Goal: Information Seeking & Learning: Check status

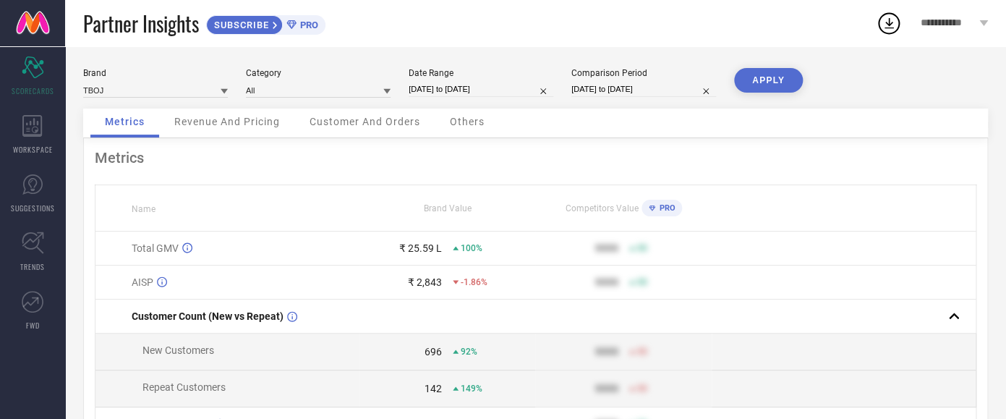
select select "8"
select select "2025"
select select "9"
select select "2025"
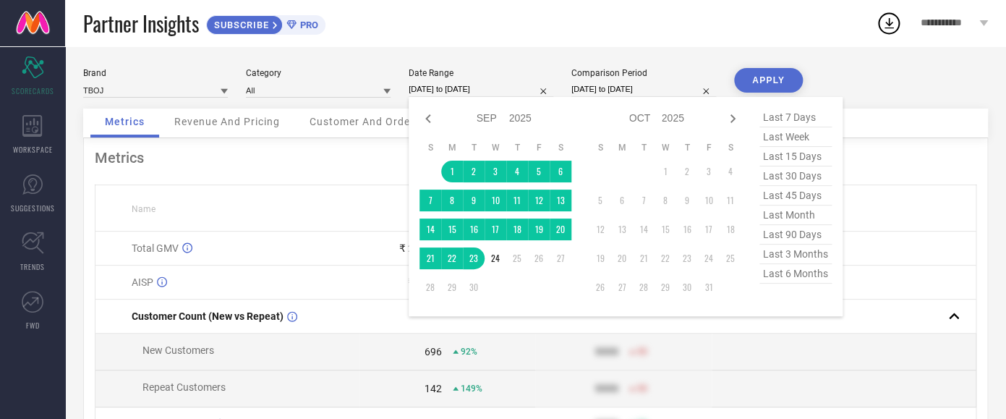
click at [445, 95] on input "[DATE] to [DATE]" at bounding box center [481, 89] width 145 height 15
click at [452, 176] on td "1" at bounding box center [452, 172] width 22 height 22
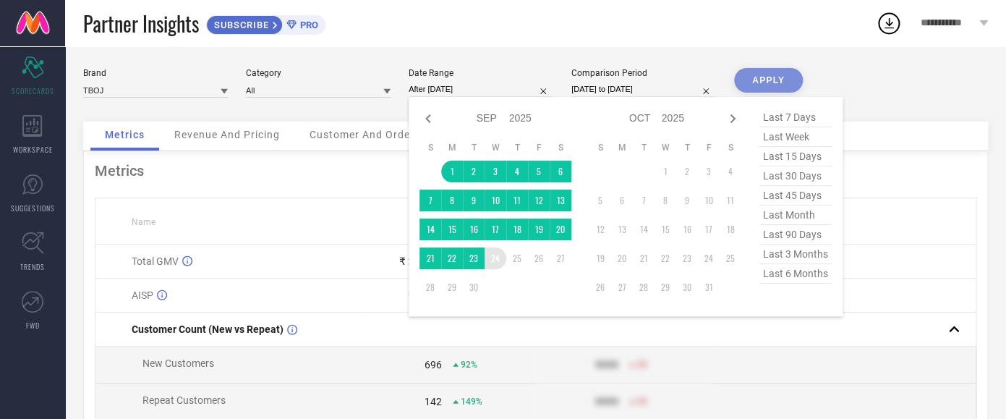
type input "[DATE] to [DATE]"
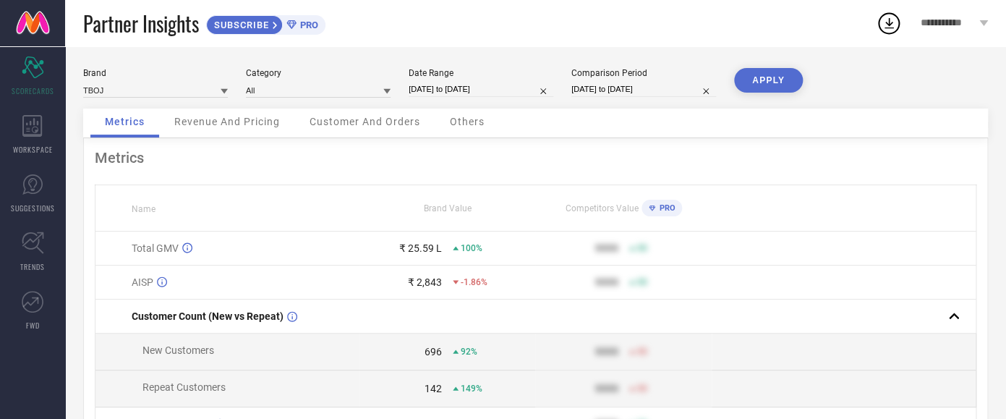
click at [764, 84] on button "APPLY" at bounding box center [768, 80] width 69 height 25
click at [445, 82] on input "[DATE] to [DATE]" at bounding box center [481, 89] width 145 height 15
select select "8"
select select "2025"
select select "9"
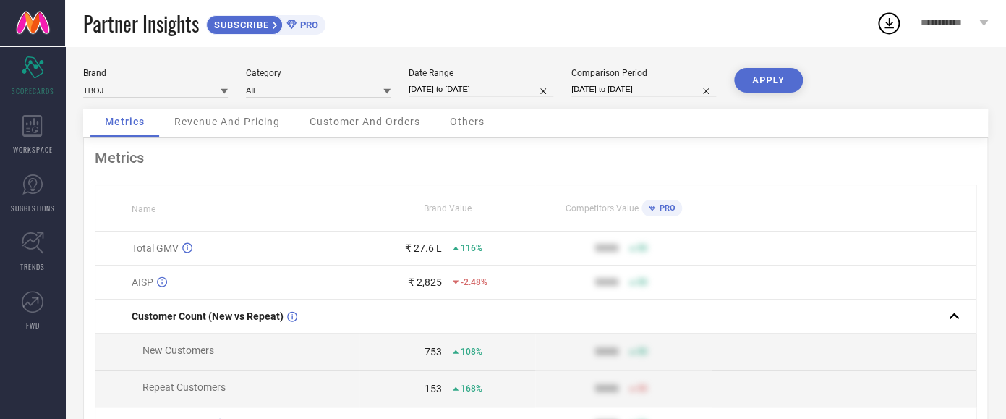
select select "2025"
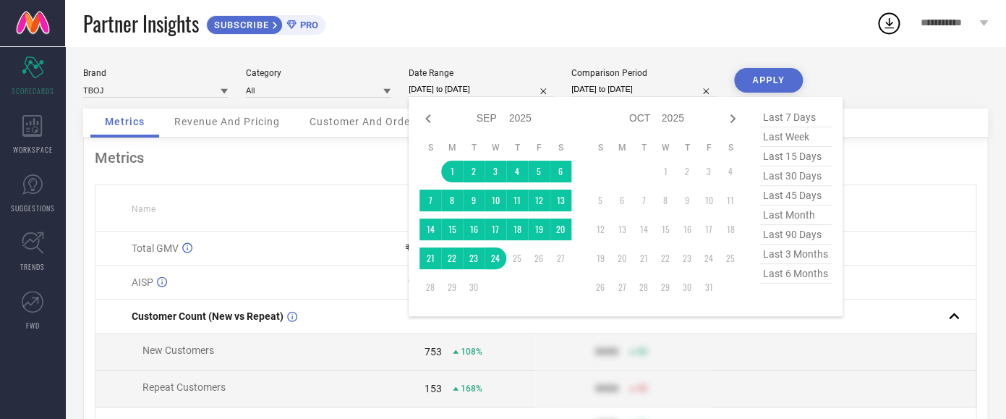
click at [340, 155] on div "Metrics" at bounding box center [536, 157] width 882 height 17
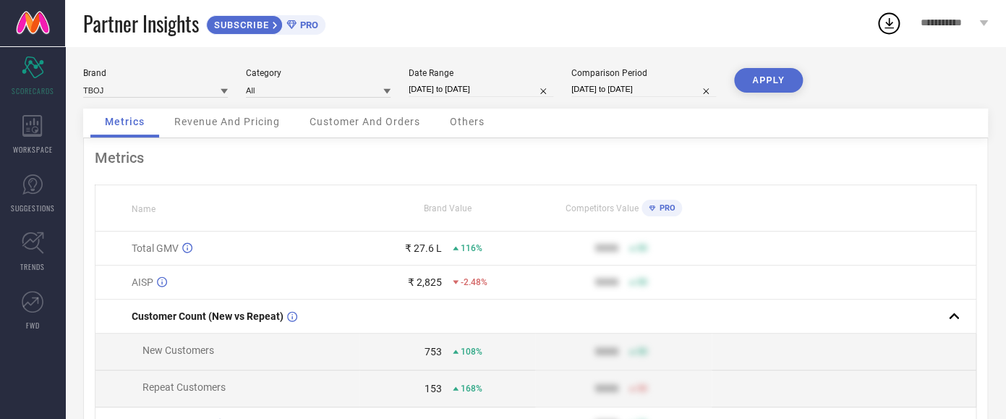
click at [425, 91] on input "[DATE] to [DATE]" at bounding box center [481, 89] width 145 height 15
select select "8"
select select "2025"
select select "9"
select select "2025"
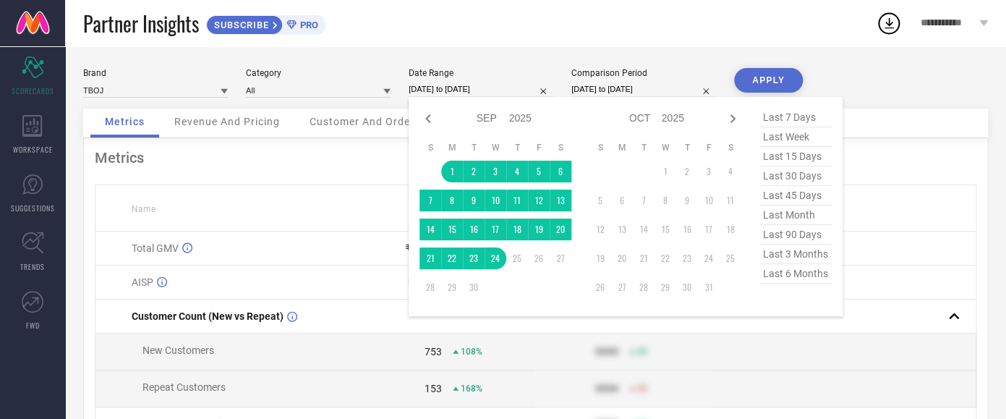
click at [366, 155] on div "Metrics" at bounding box center [536, 157] width 882 height 17
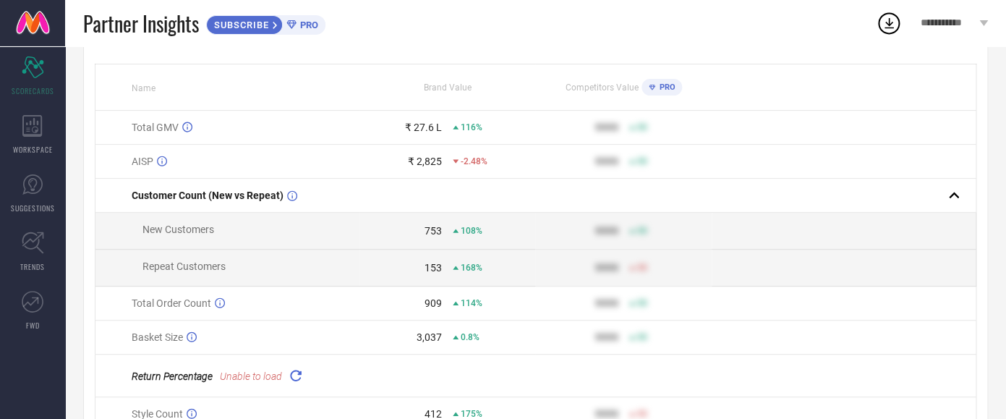
scroll to position [122, 0]
click at [190, 339] on icon at bounding box center [192, 335] width 10 height 11
click at [221, 304] on icon at bounding box center [220, 301] width 10 height 11
click at [224, 268] on span "Repeat Customers" at bounding box center [183, 265] width 83 height 12
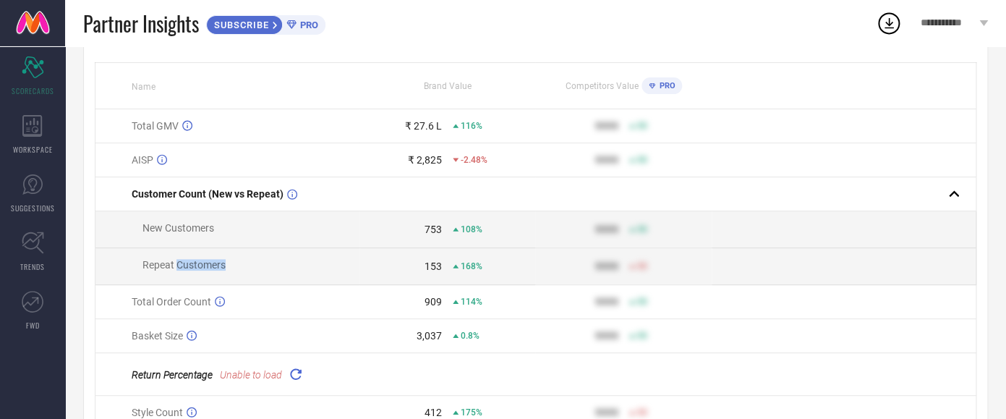
click at [224, 268] on span "Repeat Customers" at bounding box center [183, 265] width 83 height 12
click at [201, 234] on span "New Customers" at bounding box center [178, 228] width 72 height 12
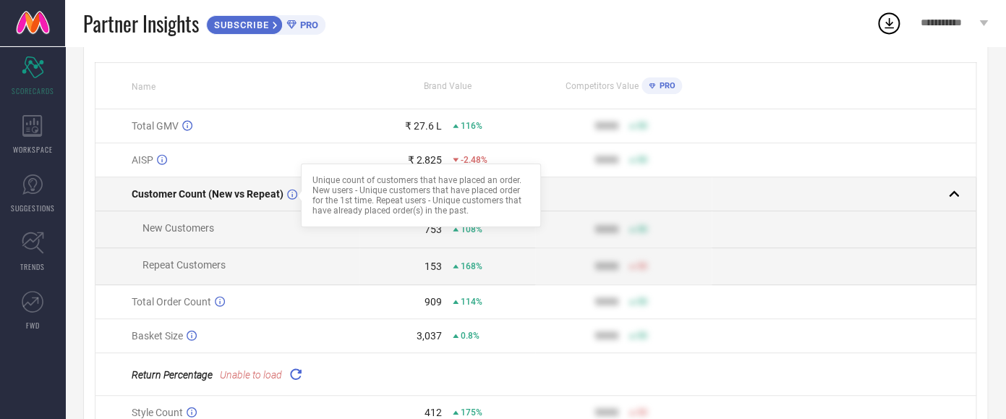
click at [296, 200] on div at bounding box center [300, 196] width 12 height 12
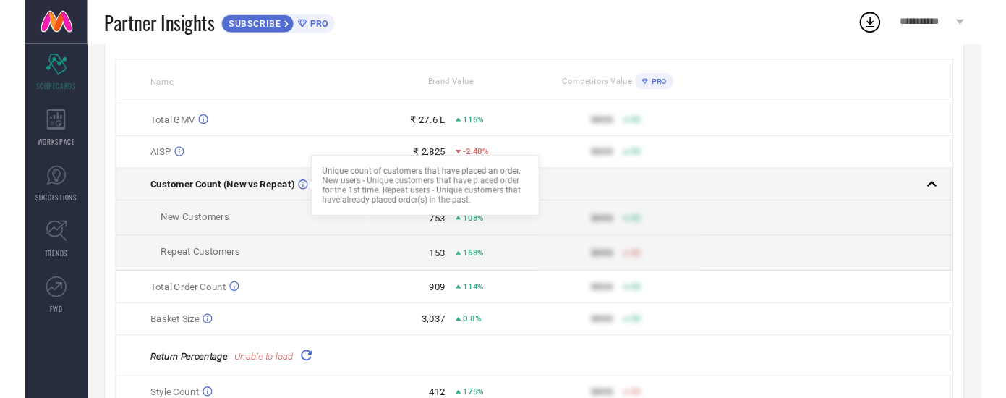
scroll to position [121, 0]
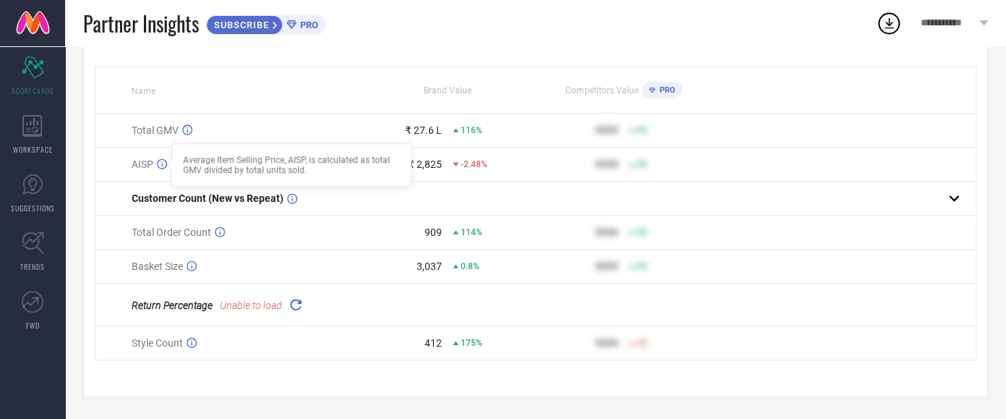
click at [162, 163] on icon at bounding box center [162, 164] width 10 height 10
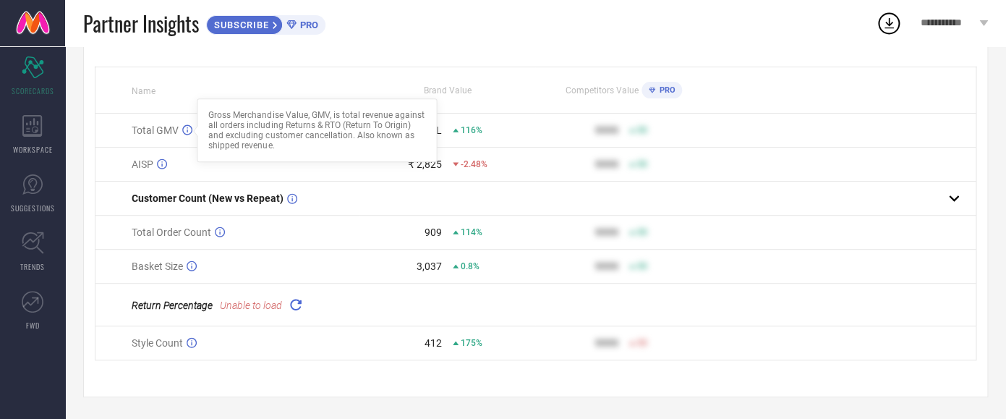
click at [184, 129] on icon at bounding box center [187, 129] width 10 height 11
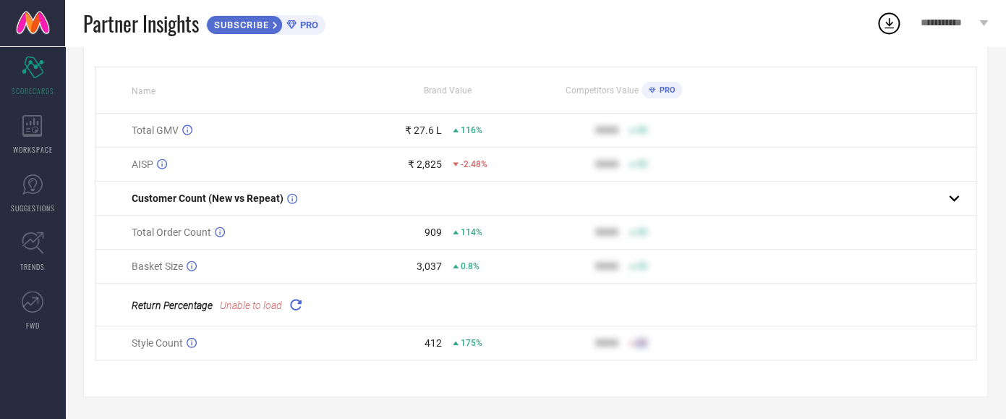
drag, startPoint x: 129, startPoint y: 125, endPoint x: 666, endPoint y: 350, distance: 581.8
click at [666, 350] on tbody "Total GMV ₹ 27.6 L 116% 9999 50 AISP ₹ 2,825 -2.48% 9999 50 Customer Count (New…" at bounding box center [535, 237] width 881 height 247
click at [206, 342] on div "Style Count" at bounding box center [245, 343] width 227 height 12
drag, startPoint x: 127, startPoint y: 103, endPoint x: 679, endPoint y: 375, distance: 614.8
click at [679, 375] on div "Metrics Name Brand Value Competitors Value PRO Total GMV ₹ 27.6 L 116% 9999 50 …" at bounding box center [535, 208] width 905 height 377
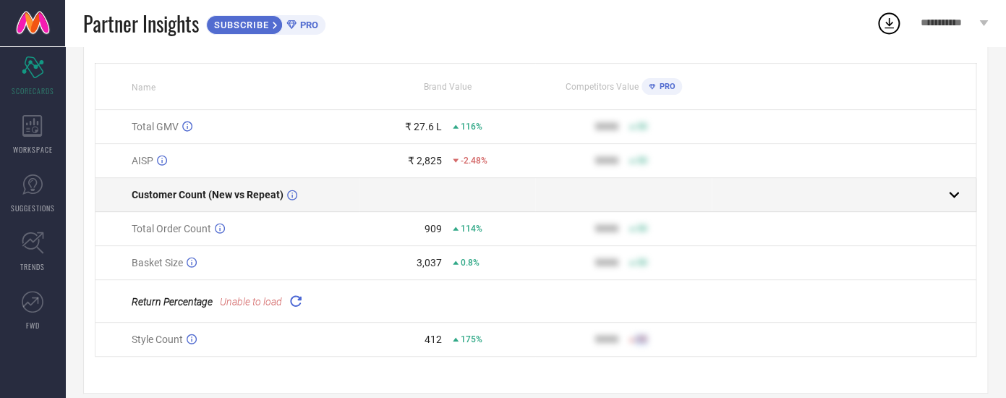
click at [286, 188] on td "Customer Count (New vs Repeat)" at bounding box center [227, 195] width 264 height 34
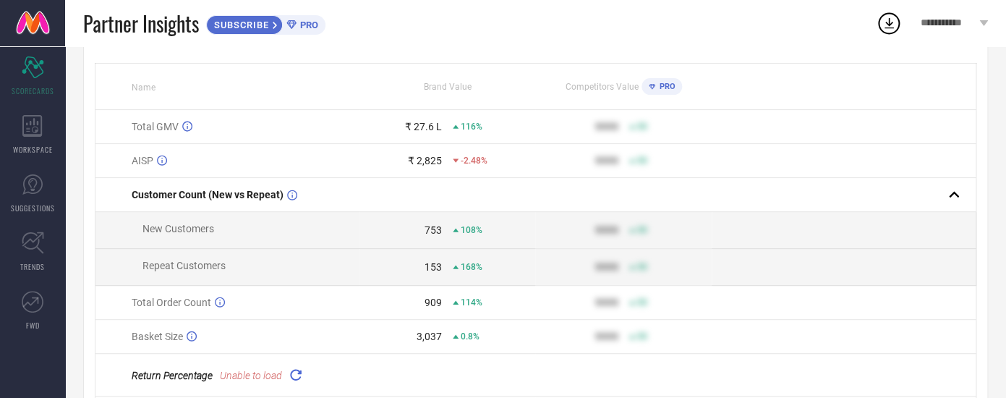
click at [278, 135] on td "Total GMV" at bounding box center [227, 127] width 264 height 34
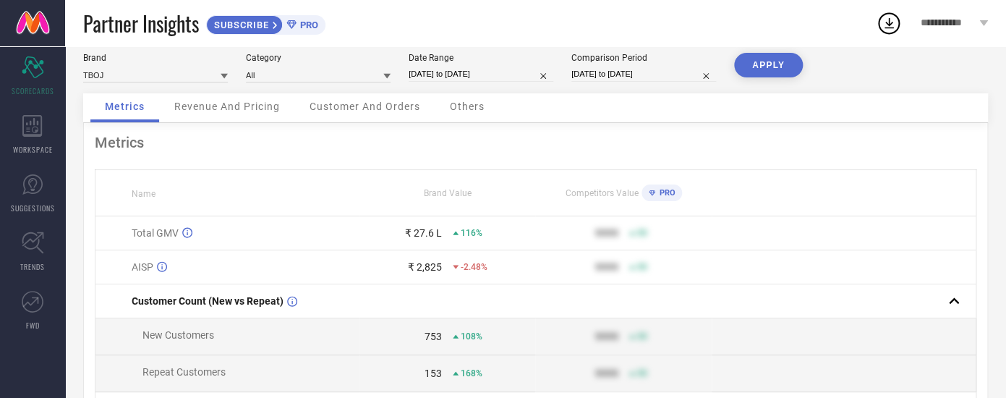
scroll to position [0, 0]
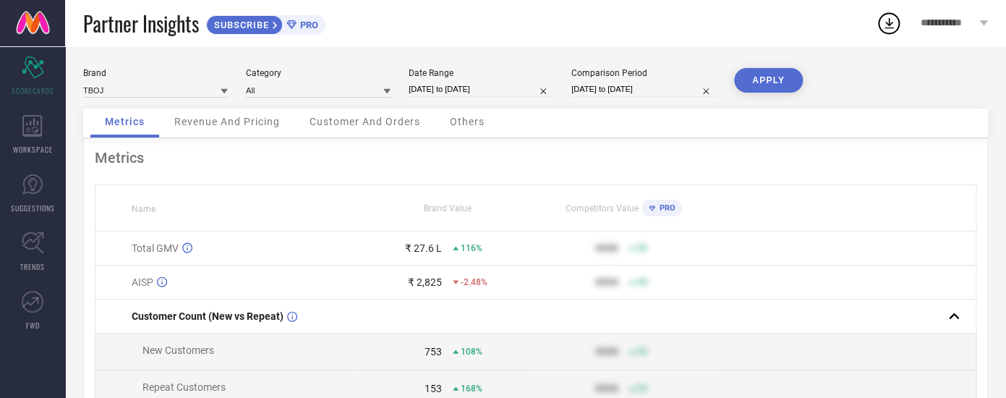
click at [261, 133] on div "Revenue And Pricing" at bounding box center [227, 122] width 135 height 29
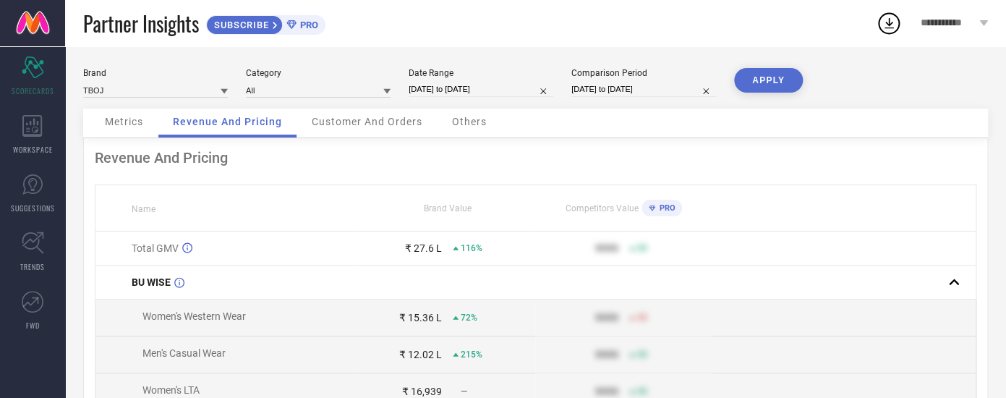
click at [125, 127] on span "Metrics" at bounding box center [124, 122] width 38 height 12
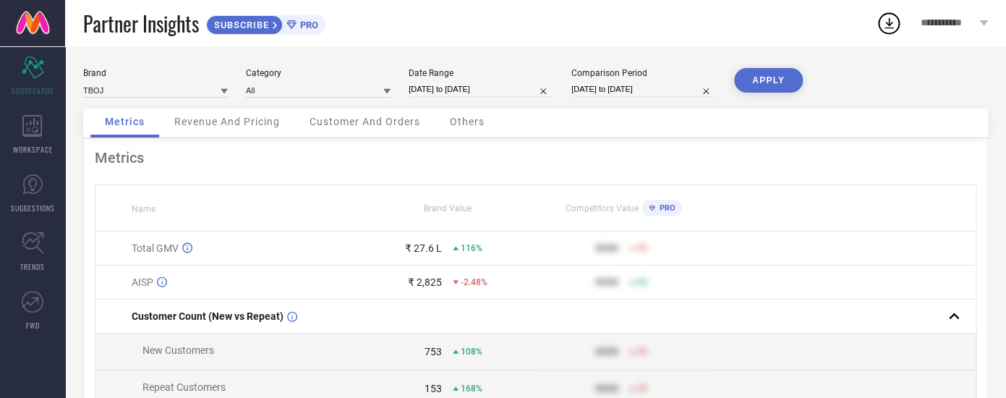
click at [235, 137] on div "Revenue And Pricing" at bounding box center [227, 122] width 135 height 29
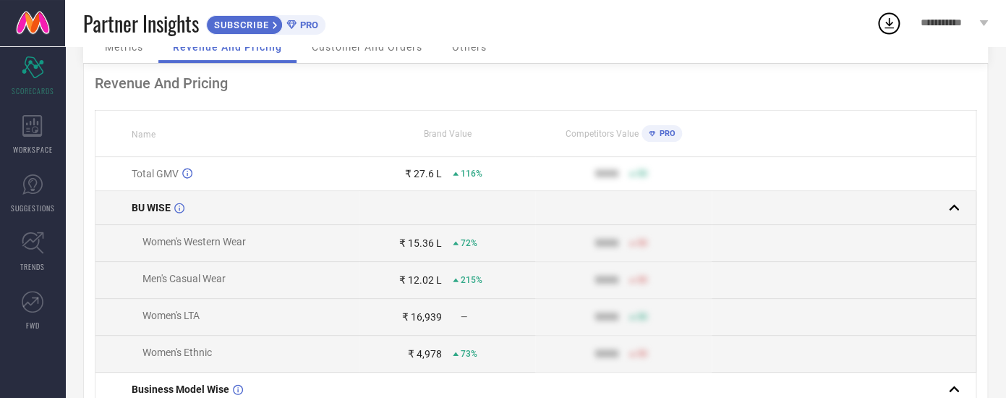
scroll to position [74, 0]
click at [154, 199] on td "BU WISE" at bounding box center [227, 209] width 264 height 34
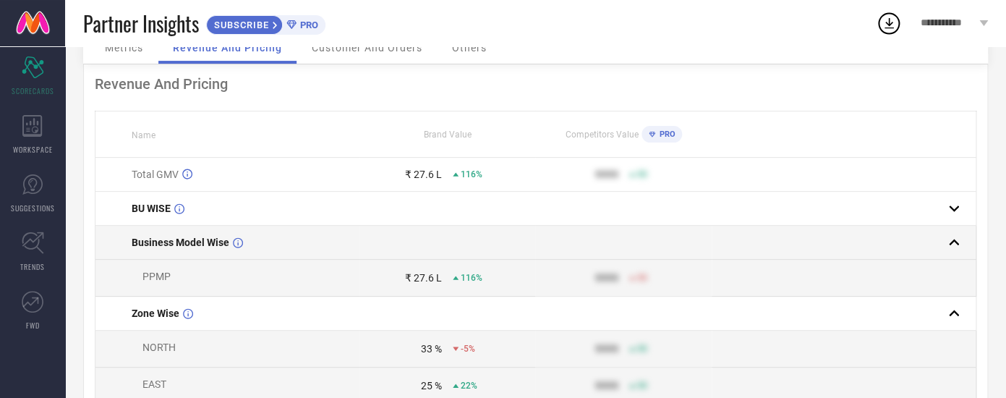
click at [170, 239] on span "Business Model Wise" at bounding box center [181, 242] width 98 height 12
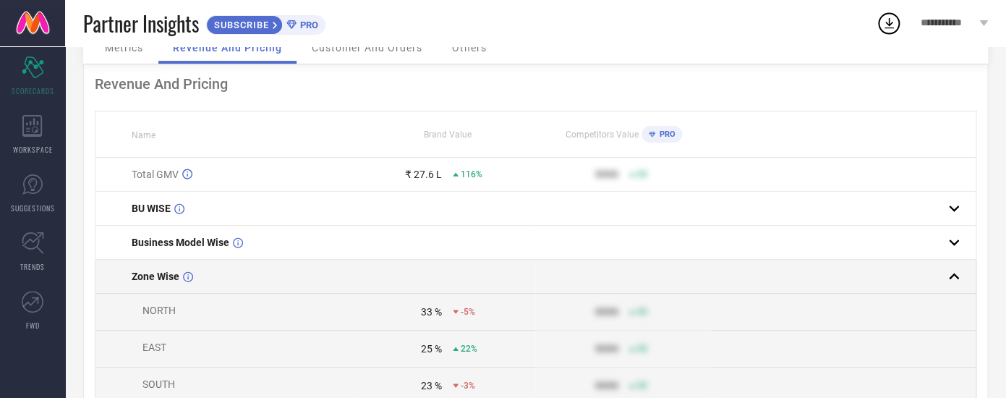
click at [156, 278] on span "Zone Wise" at bounding box center [156, 276] width 48 height 12
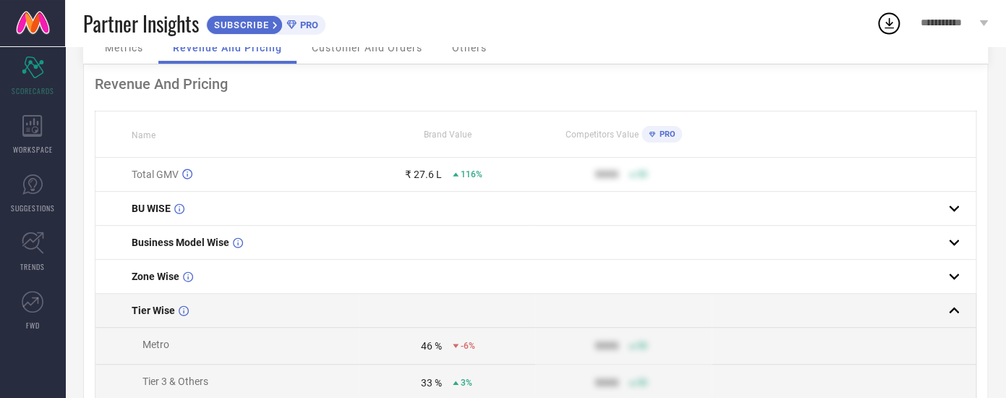
click at [163, 315] on span "Tier Wise" at bounding box center [153, 310] width 43 height 12
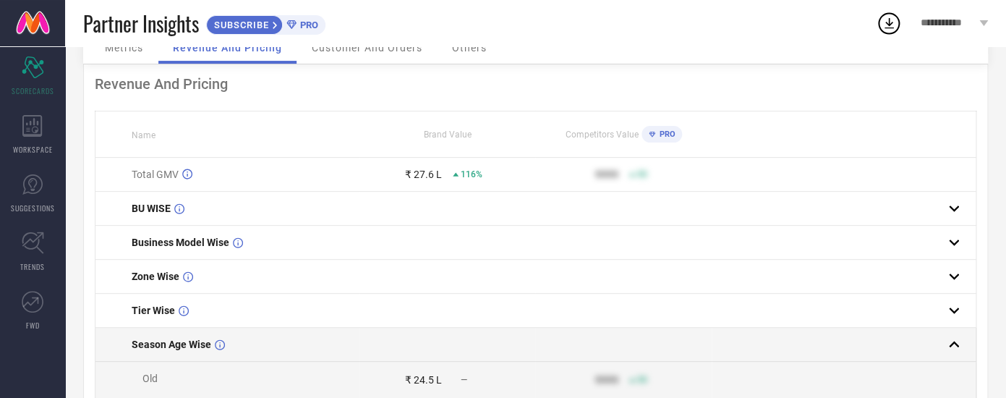
click at [165, 343] on span "Season Age Wise" at bounding box center [172, 344] width 80 height 12
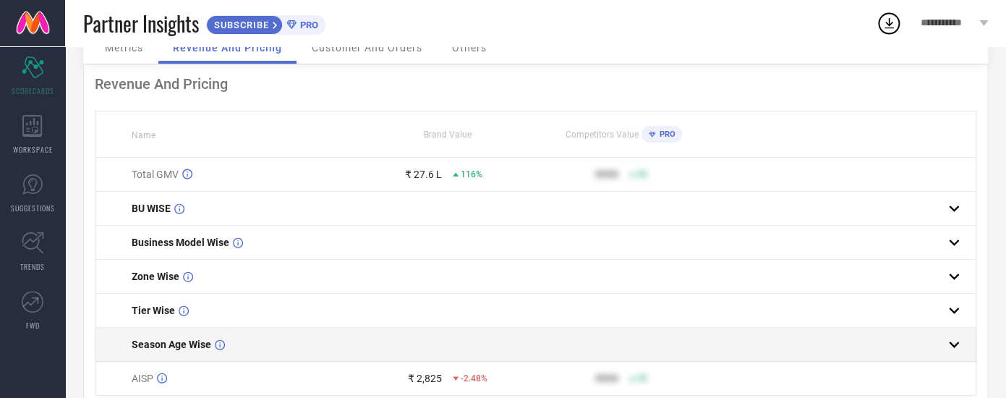
scroll to position [135, 0]
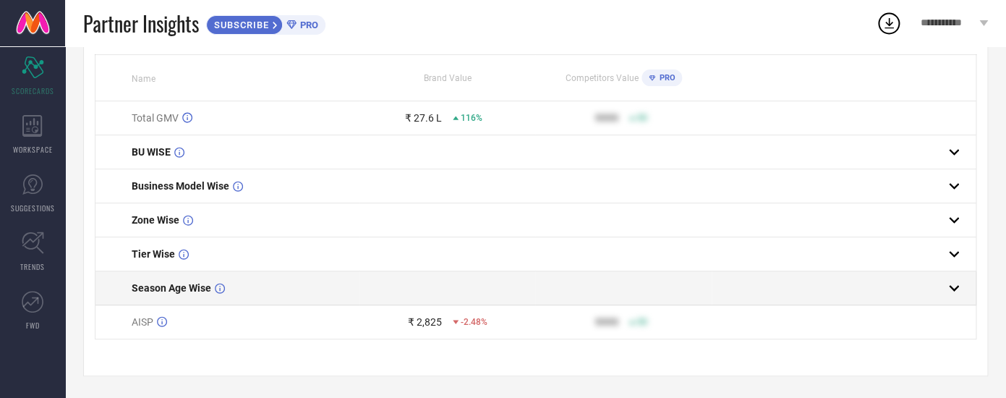
click at [171, 282] on span "Season Age Wise" at bounding box center [172, 288] width 80 height 12
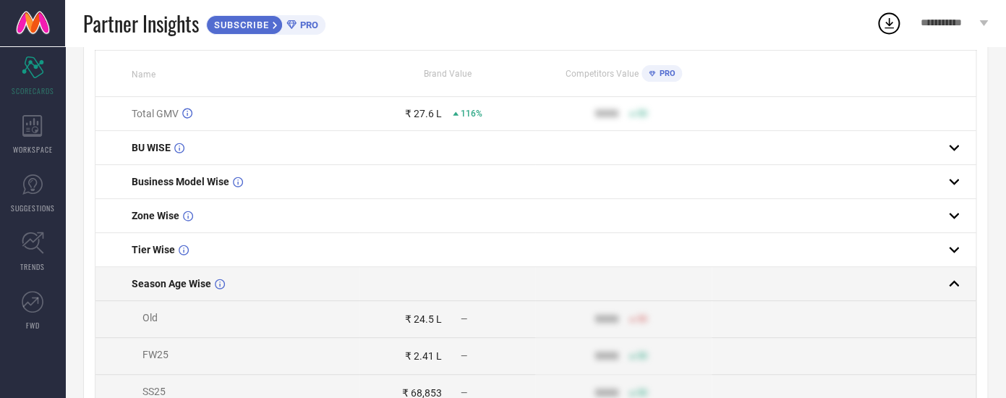
click at [171, 281] on span "Season Age Wise" at bounding box center [172, 284] width 80 height 12
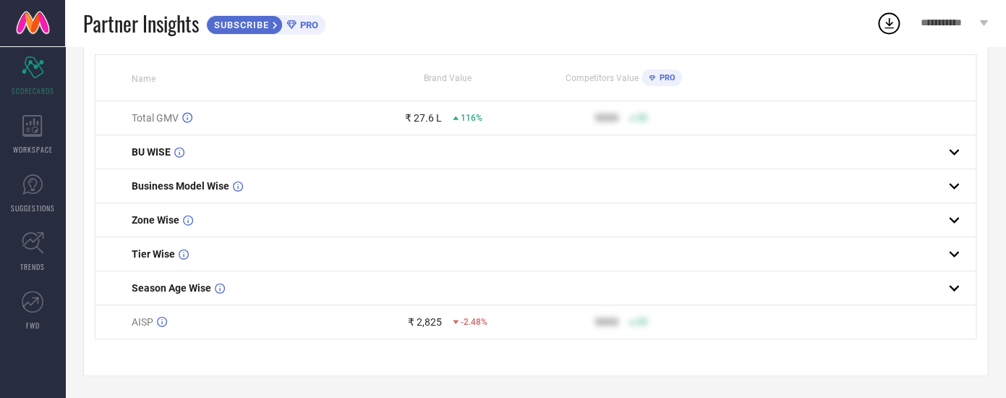
scroll to position [0, 0]
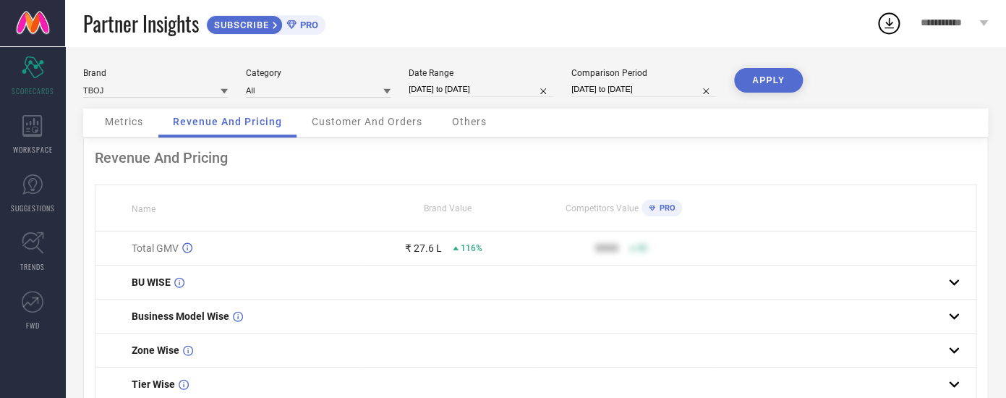
click at [142, 125] on span "Metrics" at bounding box center [124, 122] width 38 height 12
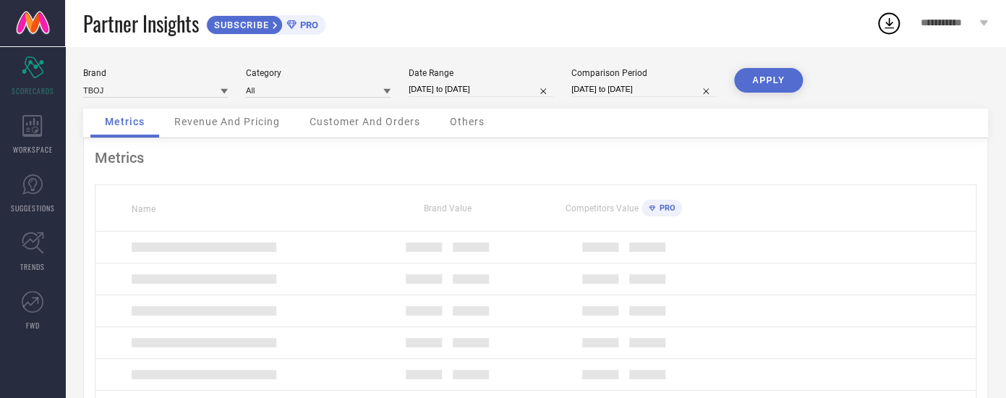
click at [209, 127] on span "Revenue And Pricing" at bounding box center [227, 122] width 106 height 12
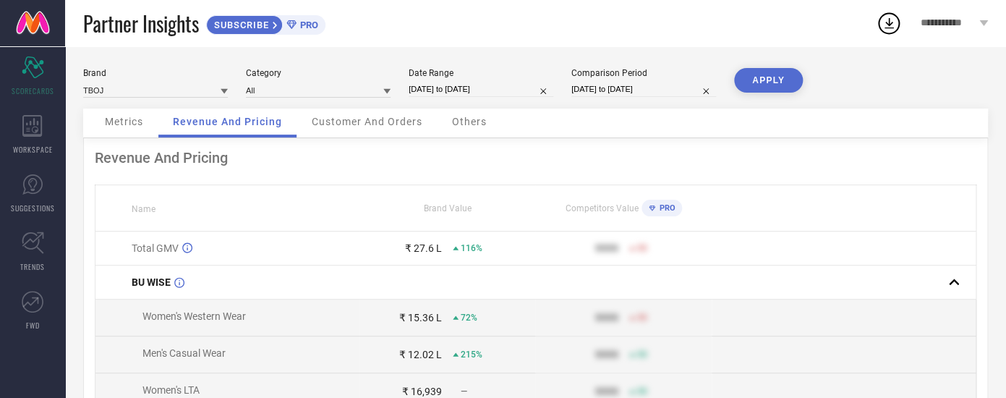
click at [346, 121] on span "Customer And Orders" at bounding box center [367, 122] width 111 height 12
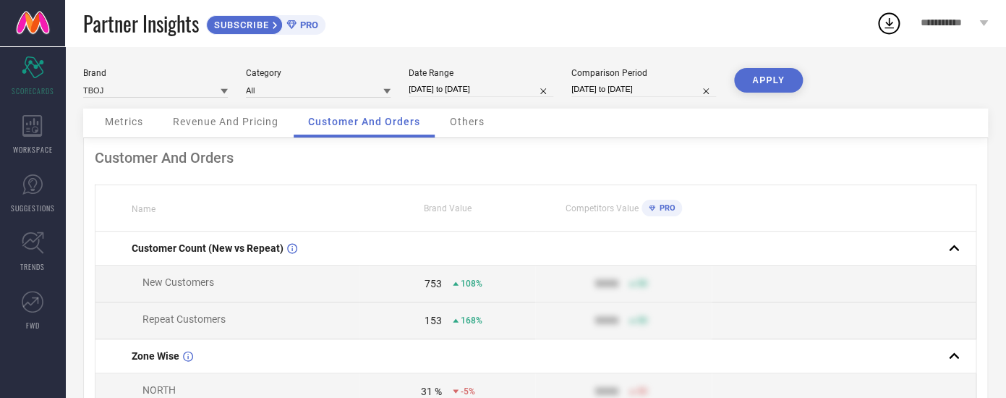
click at [152, 119] on div "Metrics" at bounding box center [123, 122] width 67 height 29
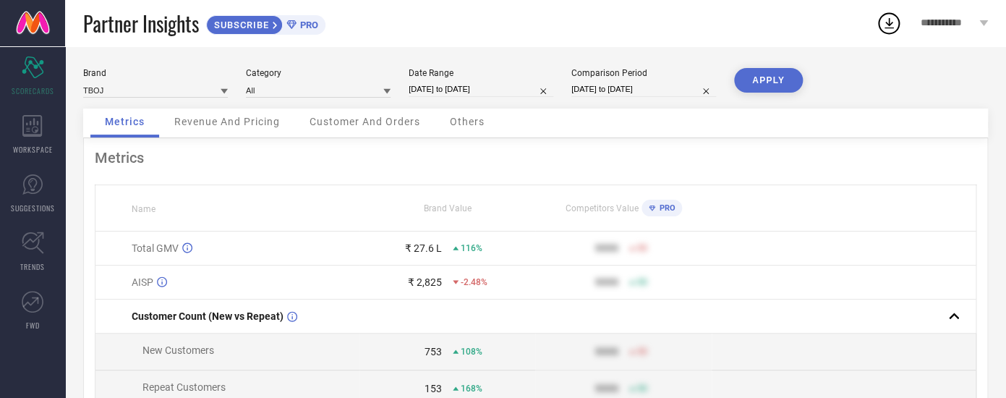
click at [239, 132] on div "Revenue And Pricing" at bounding box center [227, 122] width 135 height 29
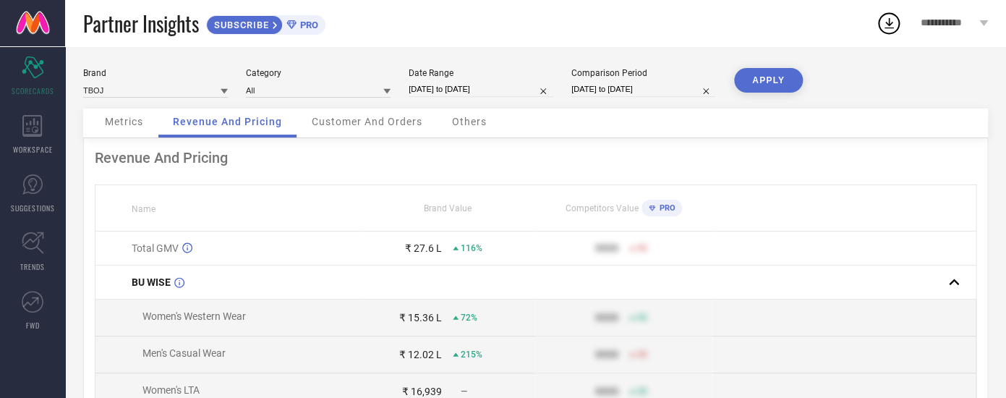
click at [150, 119] on div "Metrics" at bounding box center [123, 122] width 67 height 29
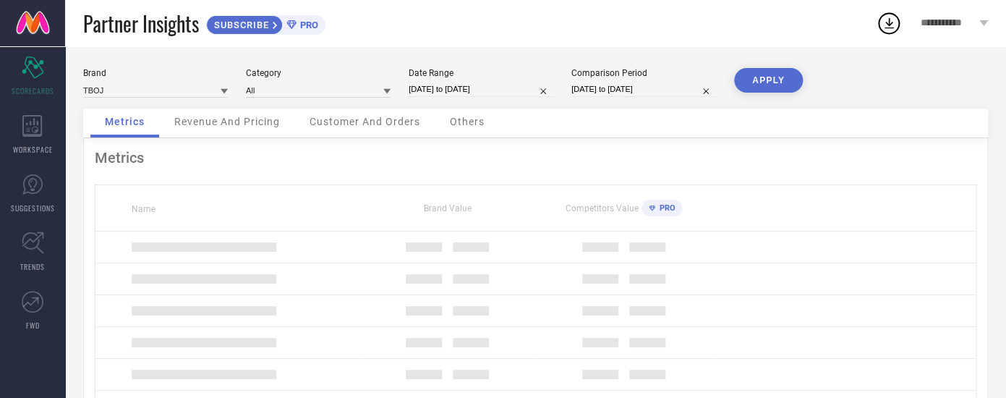
click at [242, 119] on span "Revenue And Pricing" at bounding box center [227, 122] width 106 height 12
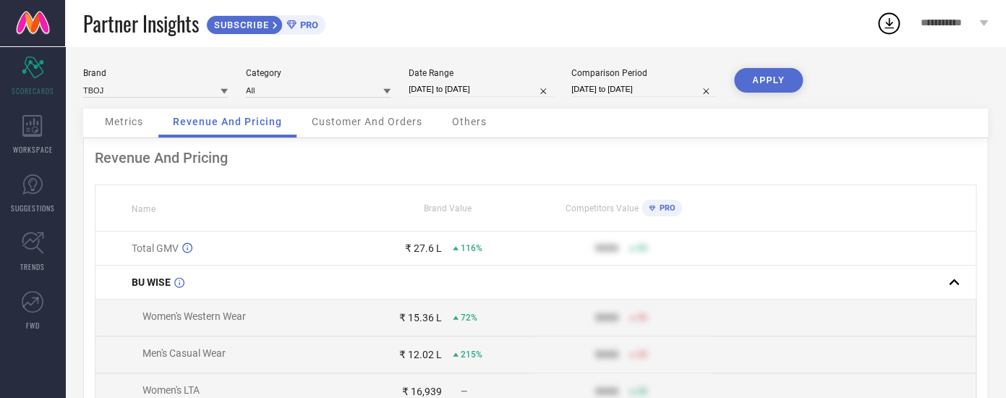
click at [135, 118] on span "Metrics" at bounding box center [124, 122] width 38 height 12
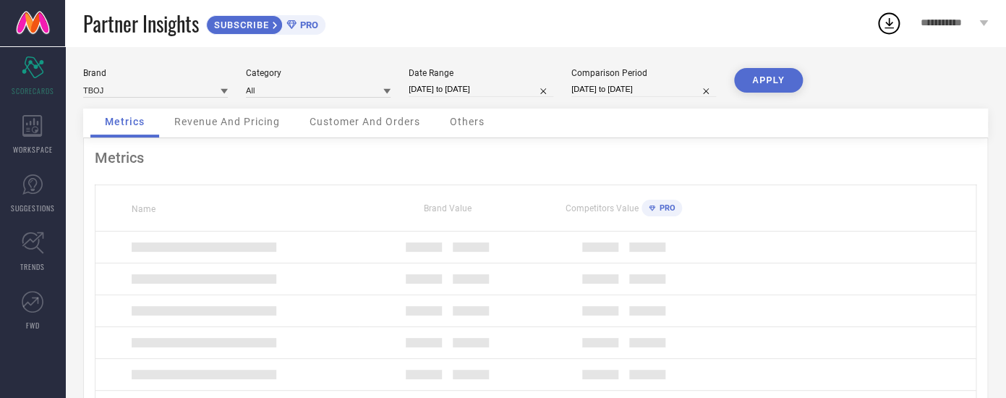
click at [257, 106] on div "Brand TBOJ Category All Date Range [DATE] to [DATE] Comparison Period [DATE] to…" at bounding box center [535, 88] width 905 height 40
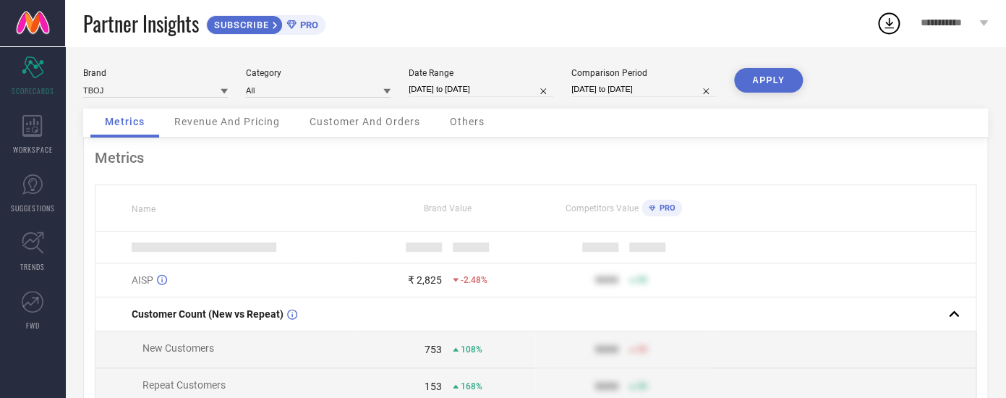
click at [239, 116] on div "Revenue And Pricing" at bounding box center [227, 122] width 135 height 29
